Goal: Task Accomplishment & Management: Complete application form

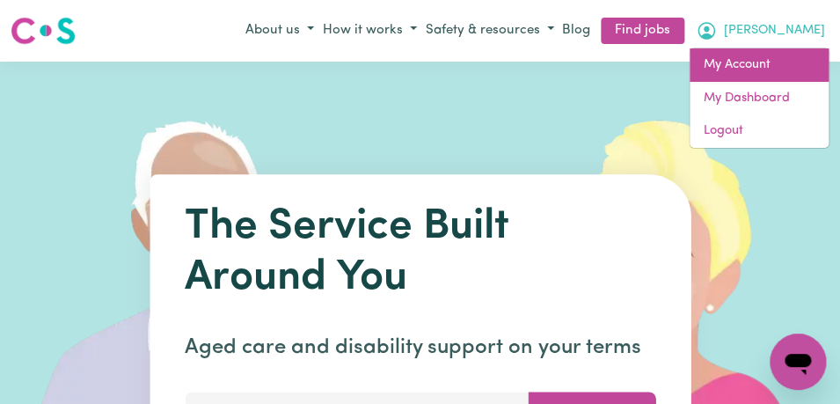
click at [768, 63] on link "My Account" at bounding box center [759, 64] width 139 height 33
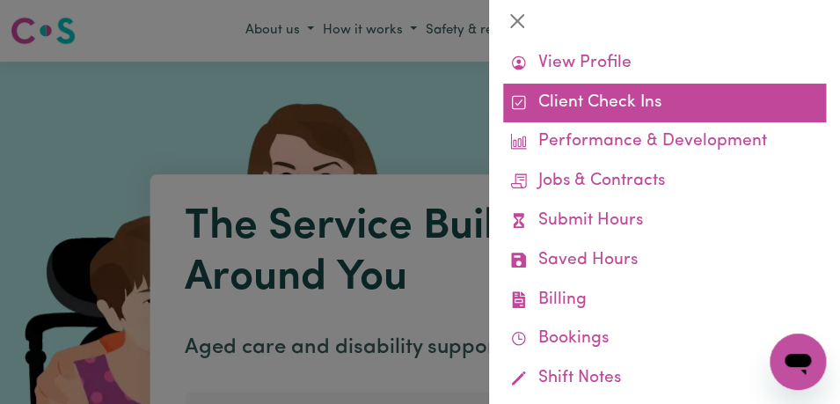
scroll to position [59, 0]
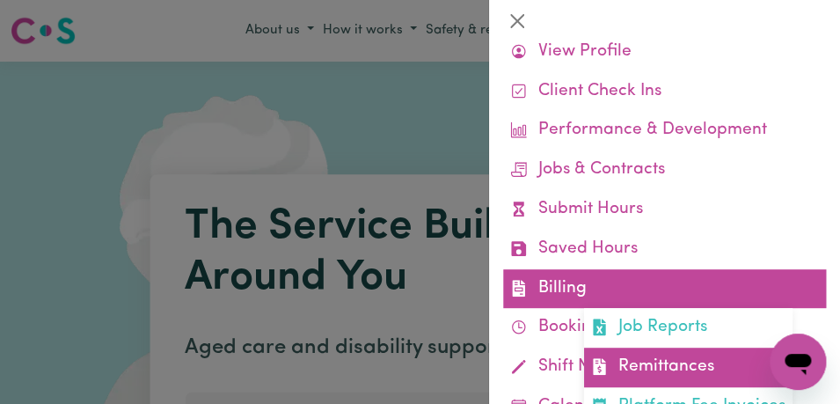
click at [690, 358] on link "Remittances" at bounding box center [688, 368] width 209 height 40
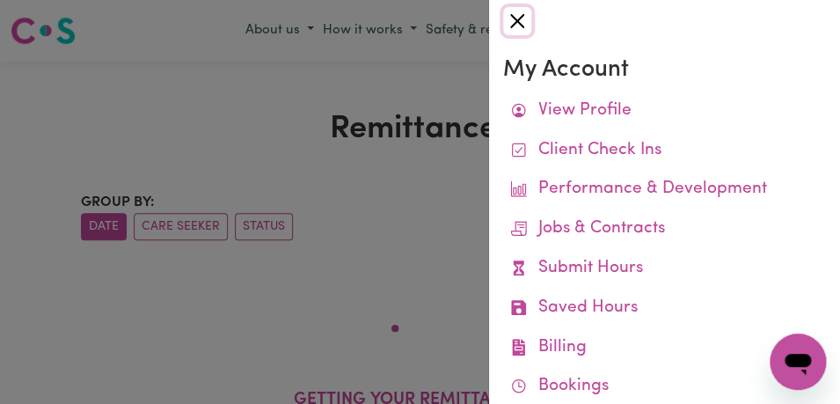
click at [520, 19] on button "Close" at bounding box center [517, 21] width 28 height 28
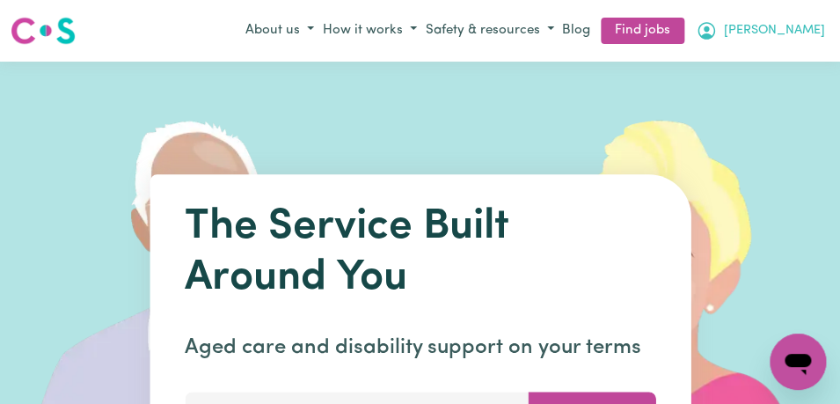
click at [807, 24] on span "[PERSON_NAME]" at bounding box center [774, 30] width 101 height 19
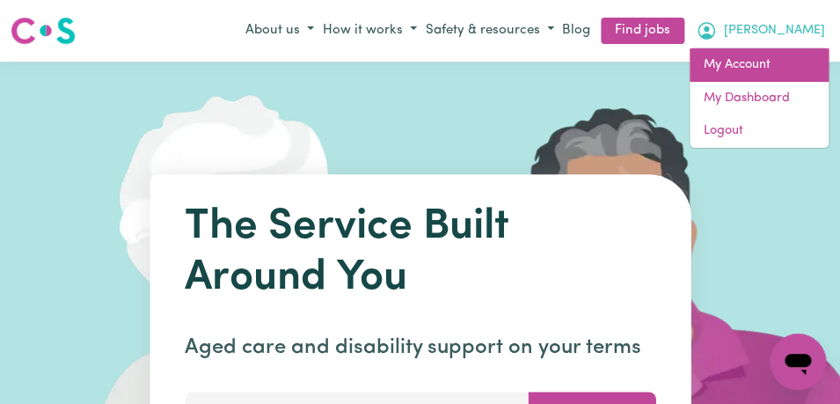
click at [782, 61] on link "My Account" at bounding box center [759, 64] width 139 height 33
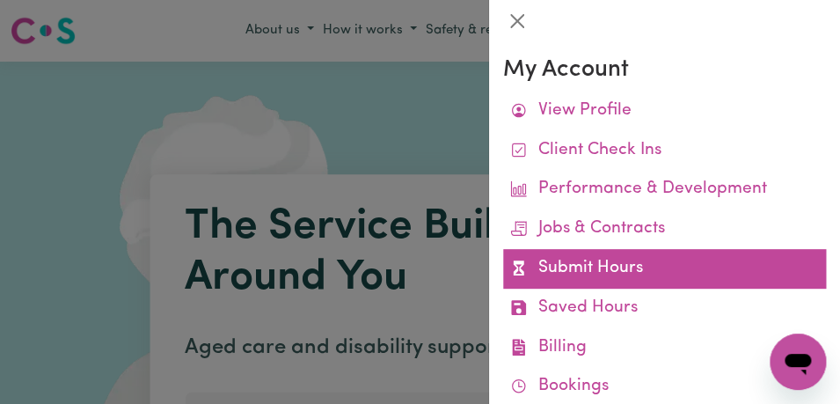
click at [639, 266] on link "Submit Hours" at bounding box center [664, 269] width 323 height 40
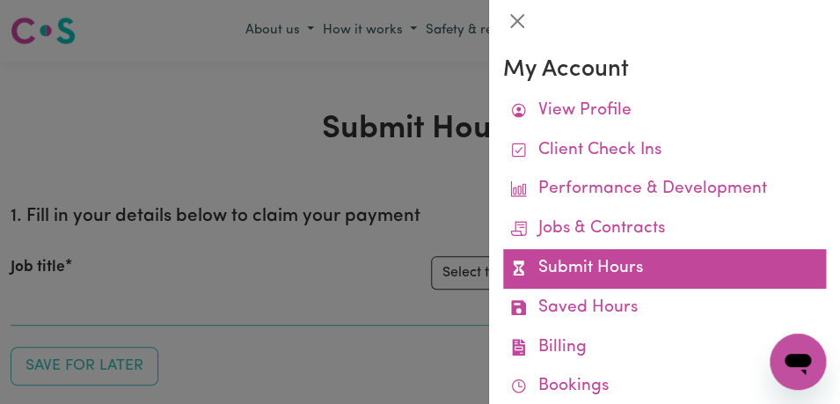
click at [626, 268] on link "Submit Hours" at bounding box center [664, 269] width 323 height 40
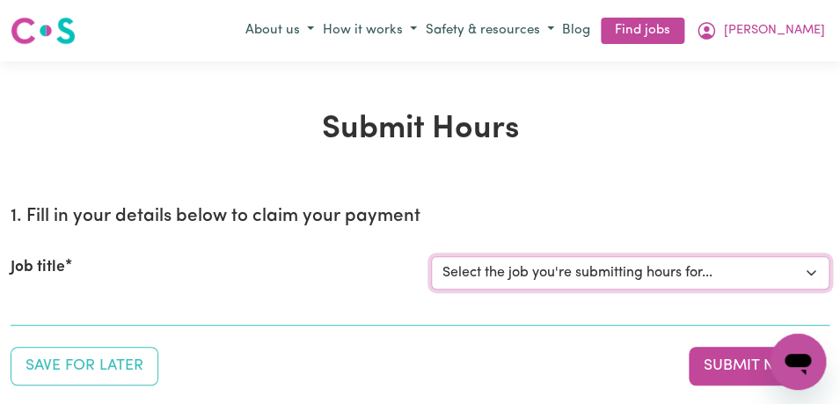
select select "11855"
click option "[Berice Chapman] Support Worker Needed For Personal Care In the Morning- WOLLST…" at bounding box center [0, 0] width 0 height 0
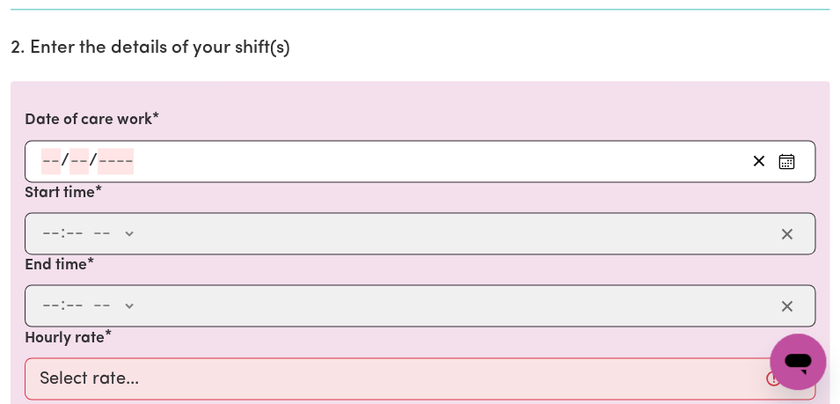
scroll to position [482, 0]
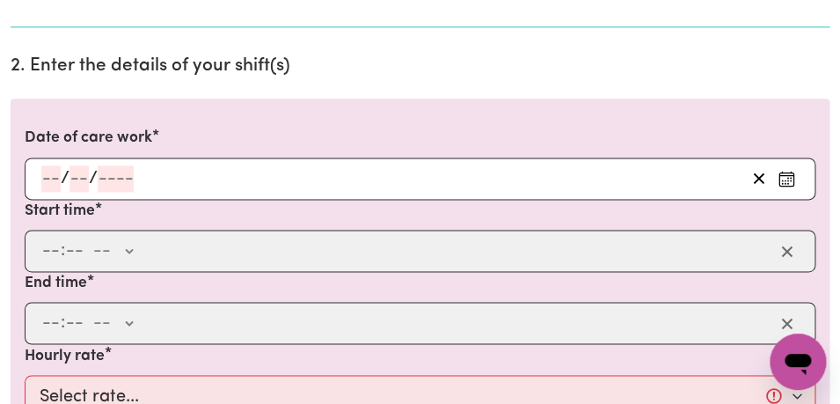
click at [781, 175] on icon "Enter the date of care work" at bounding box center [787, 175] width 14 height 0
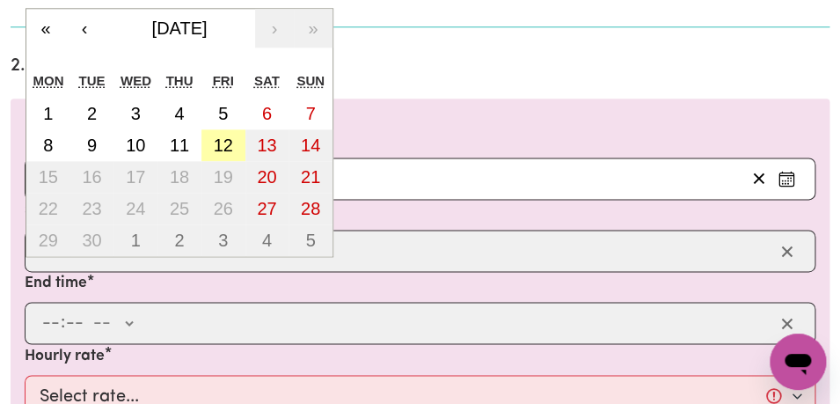
click at [224, 149] on abbr "12" at bounding box center [223, 144] width 19 height 19
type input "2025-09-12"
type input "12"
type input "9"
type input "2025"
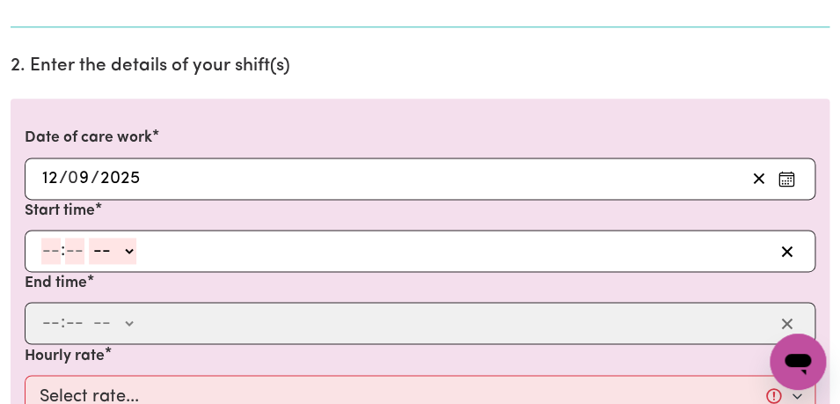
click at [54, 249] on input "number" at bounding box center [50, 251] width 19 height 26
type input "8"
type input "00"
select select "am"
click option "AM" at bounding box center [0, 0] width 0 height 0
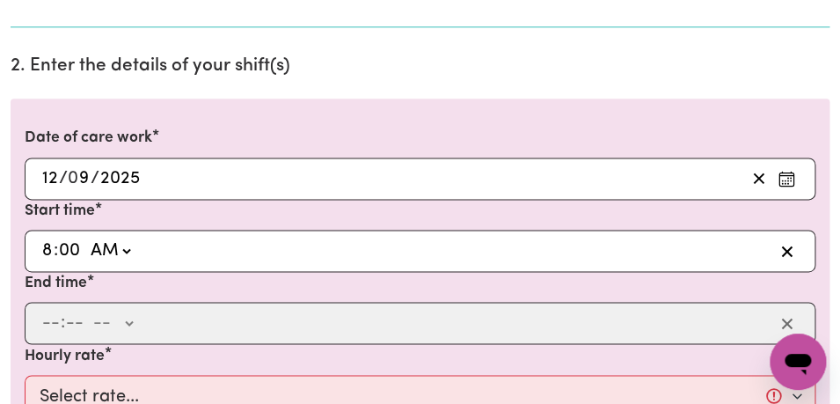
type input "08:00"
type input "0"
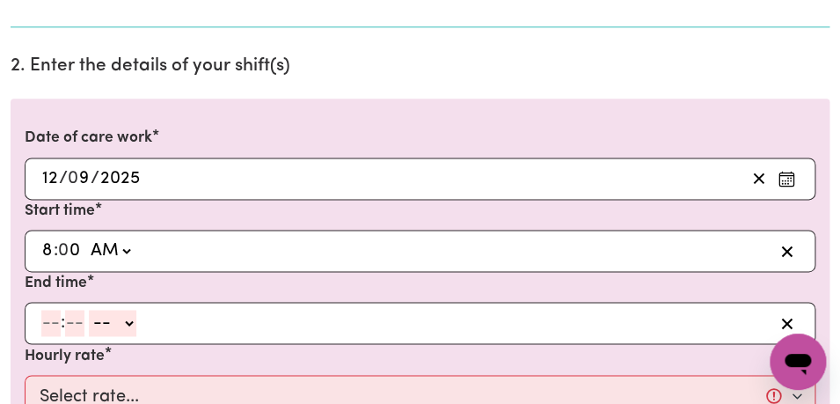
click at [55, 328] on input "number" at bounding box center [50, 323] width 19 height 26
type input "9"
type input "0"
select select "am"
click option "AM" at bounding box center [0, 0] width 0 height 0
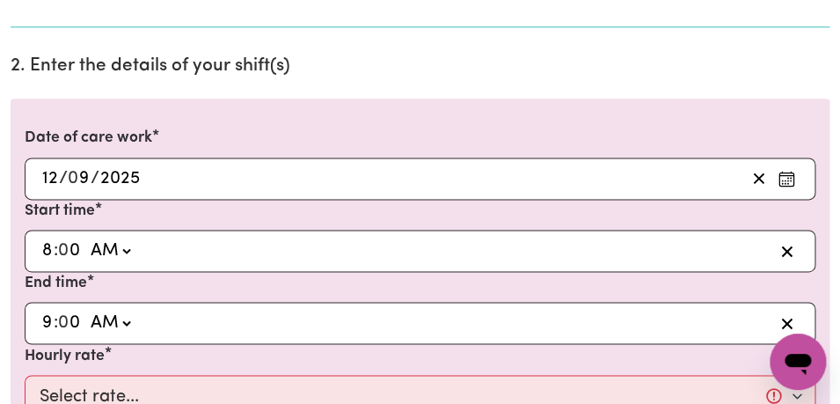
type input "09:00"
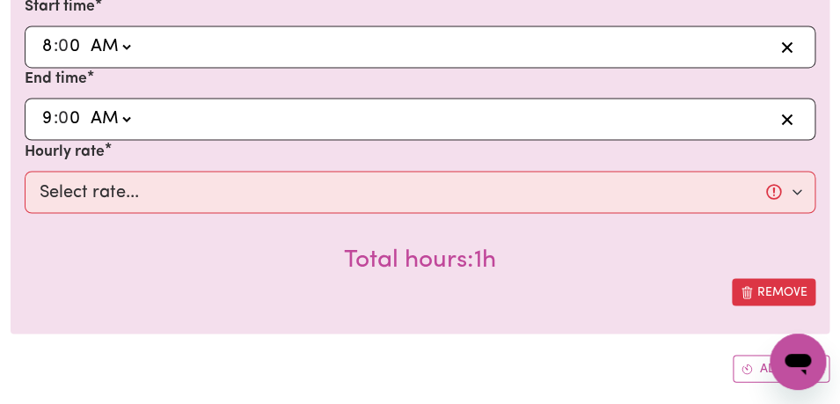
scroll to position [702, 0]
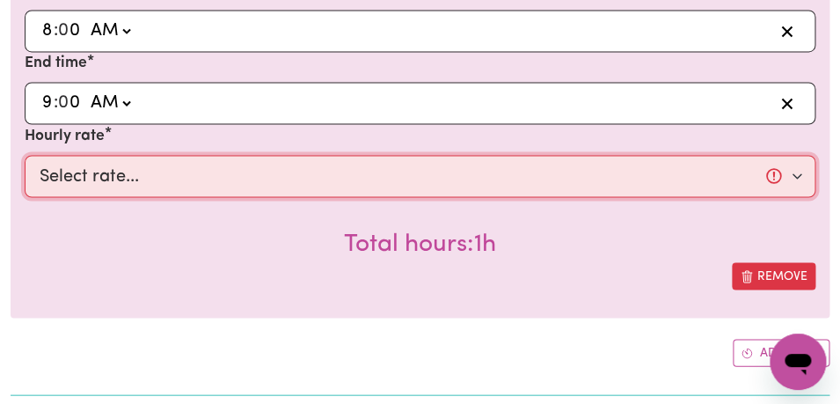
select select "44-Weekday"
click option "$44.00 (Weekday)" at bounding box center [0, 0] width 0 height 0
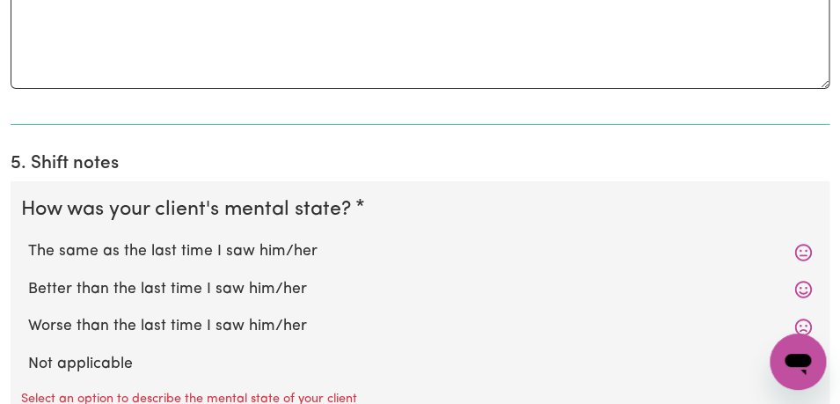
scroll to position [1417, 0]
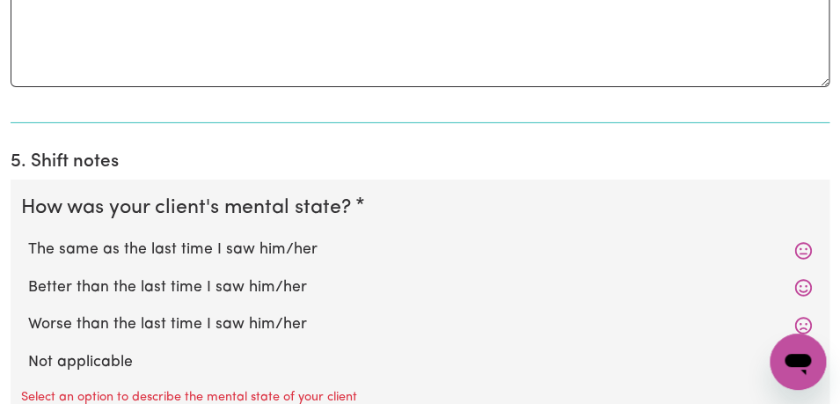
click at [295, 248] on label "The same as the last time I saw him/her" at bounding box center [420, 249] width 784 height 23
click at [28, 238] on input "The same as the last time I saw him/her" at bounding box center [27, 238] width 1 height 1
radio input "true"
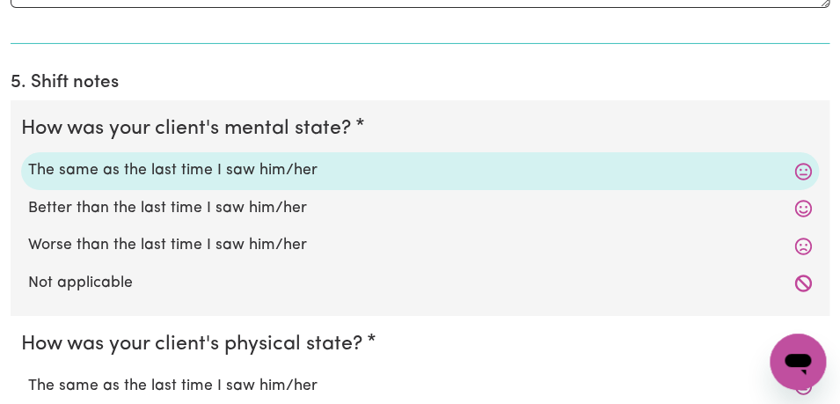
scroll to position [1531, 0]
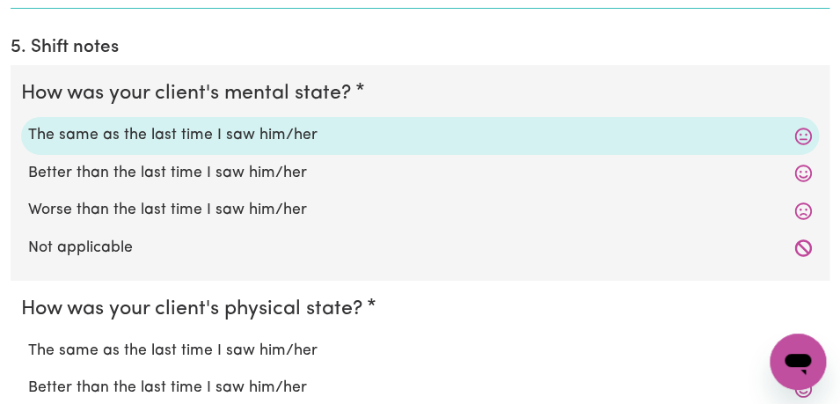
click at [275, 346] on label "The same as the last time I saw him/her" at bounding box center [420, 351] width 784 height 23
click at [28, 340] on input "The same as the last time I saw him/her" at bounding box center [27, 339] width 1 height 1
radio input "true"
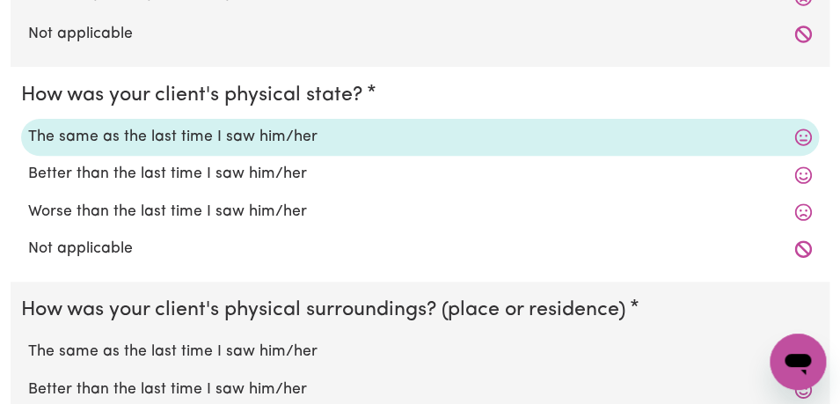
scroll to position [1760, 0]
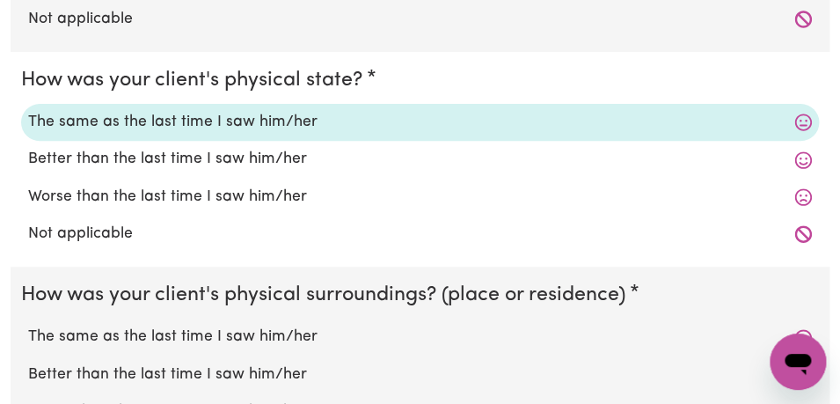
click at [260, 334] on label "The same as the last time I saw him/her" at bounding box center [420, 337] width 784 height 23
click at [28, 326] on input "The same as the last time I saw him/her" at bounding box center [27, 325] width 1 height 1
radio input "true"
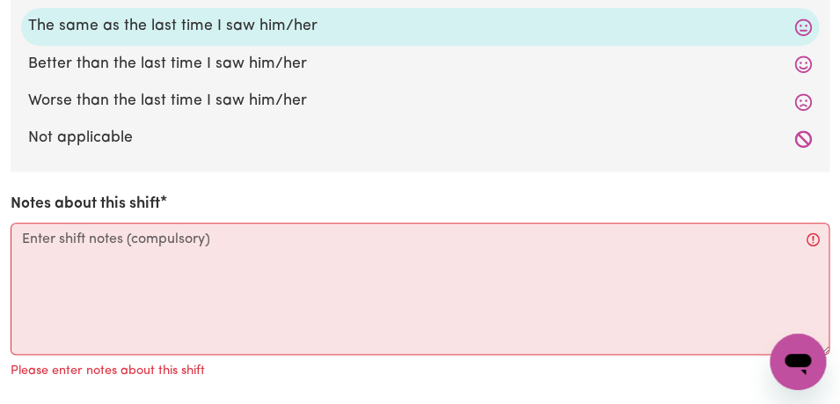
scroll to position [2077, 0]
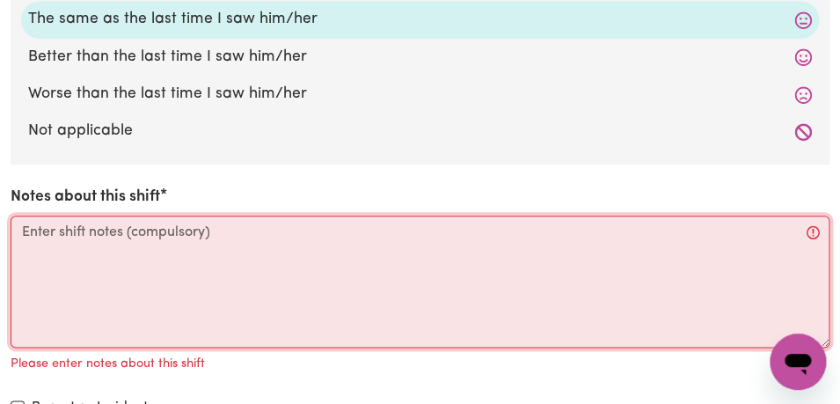
click at [238, 259] on textarea "Notes about this shift" at bounding box center [420, 282] width 819 height 132
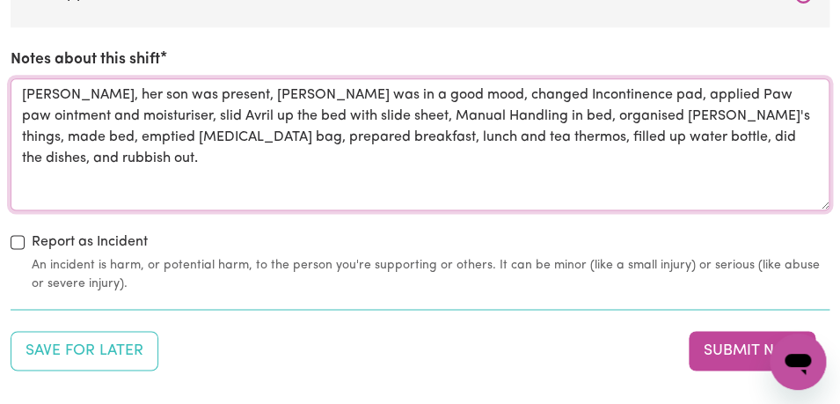
scroll to position [2217, 0]
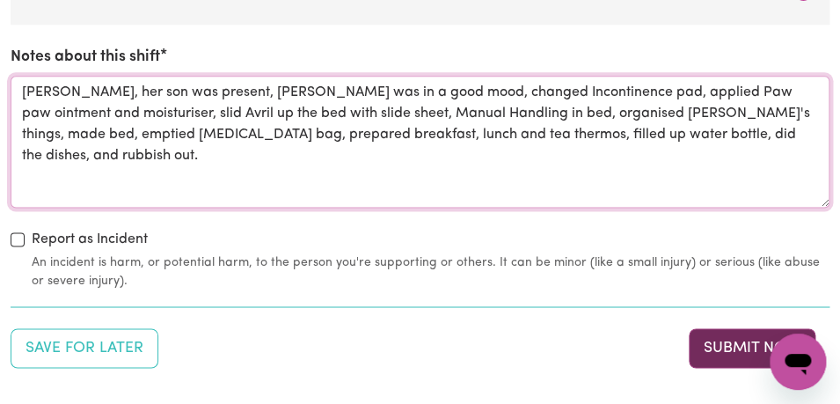
type textarea "Chris, her son was present, Avril was in a good mood, changed Incontinence pad,…"
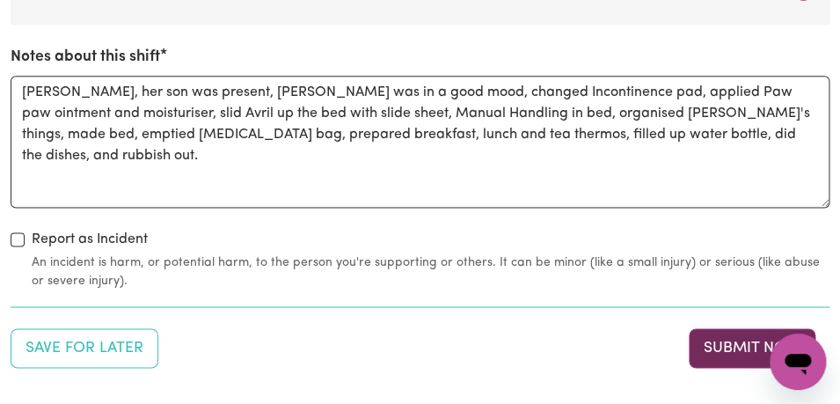
click at [730, 344] on button "Submit Now" at bounding box center [752, 347] width 127 height 39
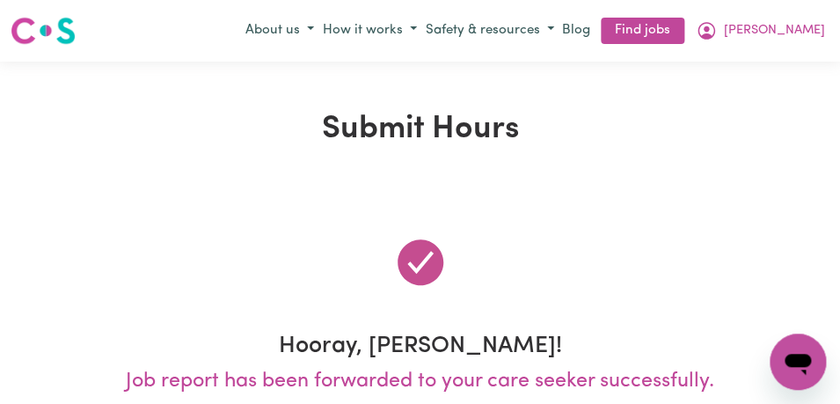
scroll to position [0, 0]
